Goal: Task Accomplishment & Management: Manage account settings

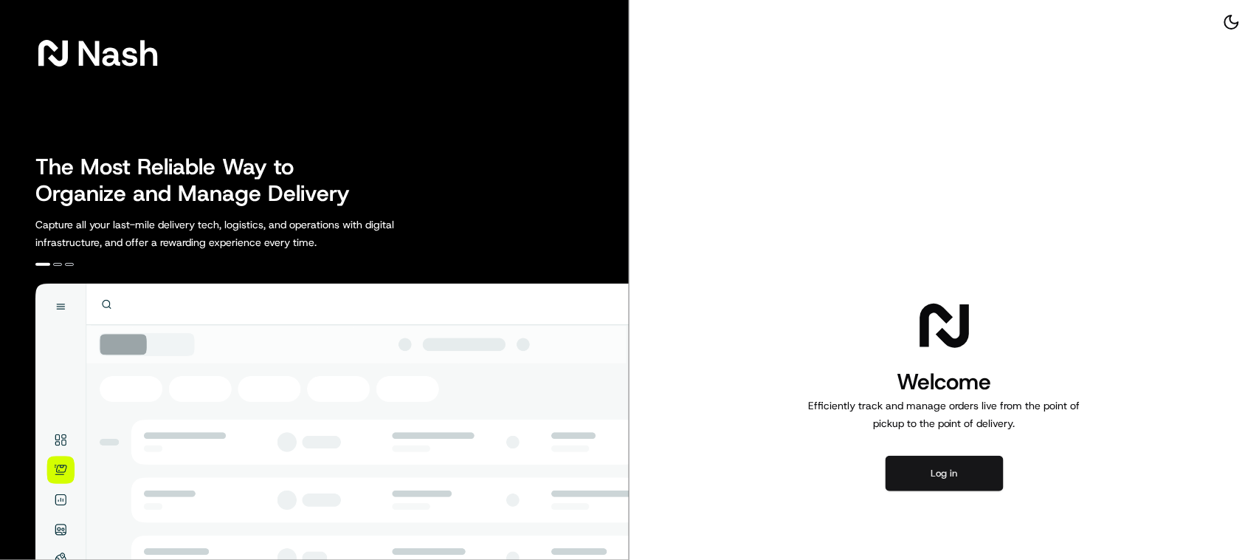
click at [954, 483] on button "Log in" at bounding box center [945, 472] width 118 height 35
